Goal: Book appointment/travel/reservation

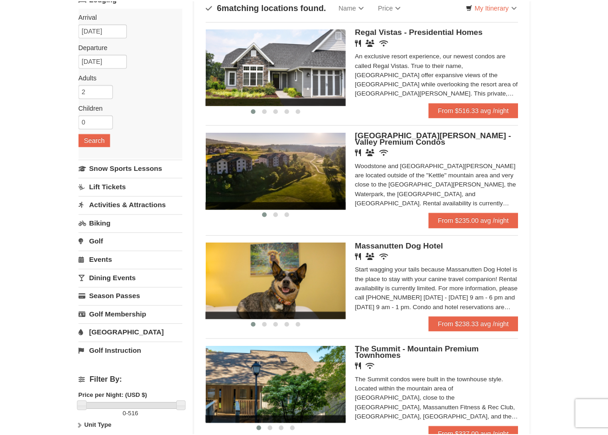
scroll to position [95, 0]
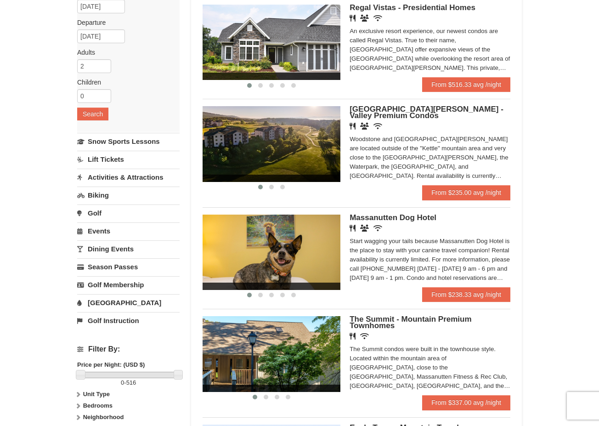
click at [254, 348] on img at bounding box center [272, 353] width 138 height 75
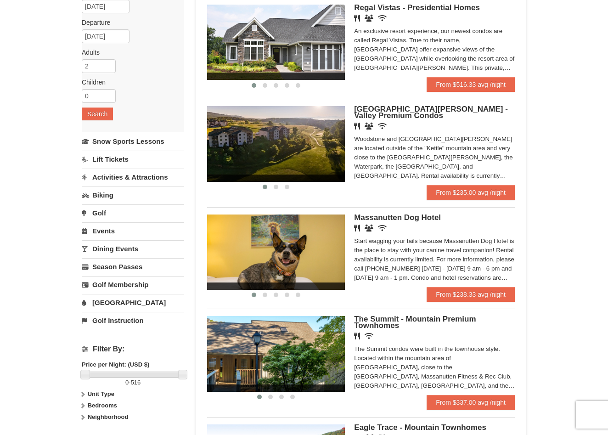
click at [319, 255] on img at bounding box center [276, 252] width 138 height 75
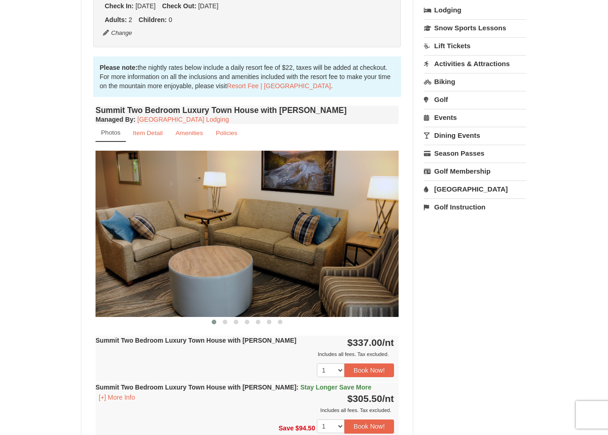
scroll to position [219, 0]
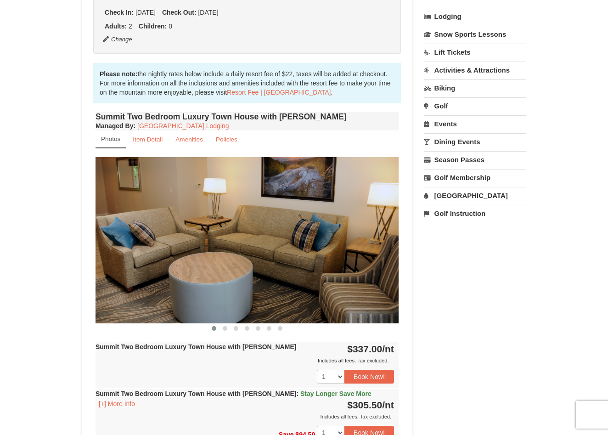
click at [198, 229] on img at bounding box center [247, 240] width 303 height 166
